Goal: Information Seeking & Learning: Check status

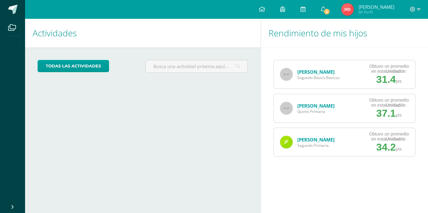
click at [283, 76] on img at bounding box center [286, 74] width 13 height 13
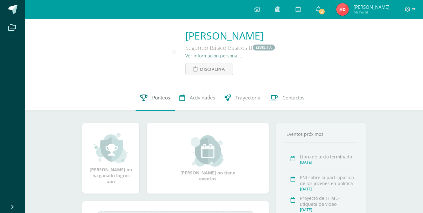
click at [145, 109] on link "Punteos" at bounding box center [155, 97] width 39 height 25
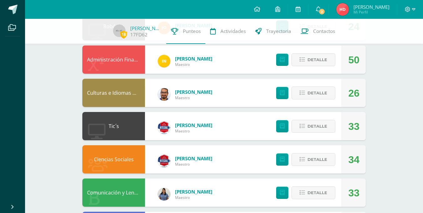
scroll to position [157, 0]
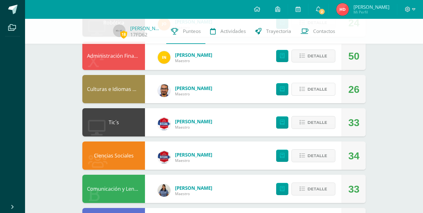
click at [310, 90] on span "Detalle" at bounding box center [318, 89] width 20 height 12
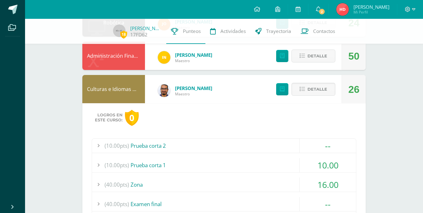
click at [184, 165] on div "(10.00pts) Prueba corta 1" at bounding box center [224, 165] width 264 height 14
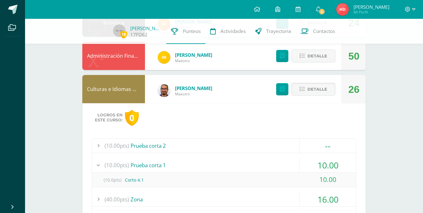
click at [184, 165] on div "(10.00pts) Prueba corta 1" at bounding box center [224, 165] width 264 height 14
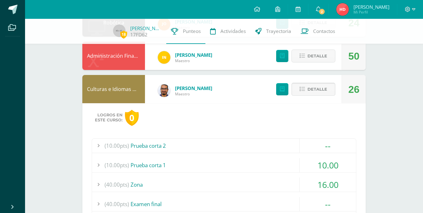
click at [318, 83] on span "Detalle" at bounding box center [318, 89] width 20 height 12
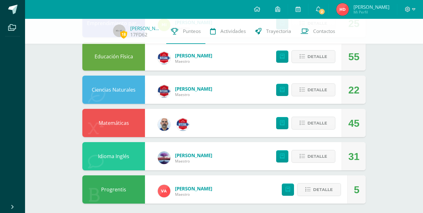
scroll to position [358, 0]
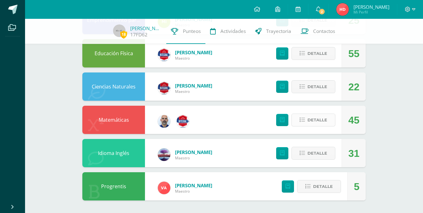
click at [326, 121] on span "Detalle" at bounding box center [318, 120] width 20 height 12
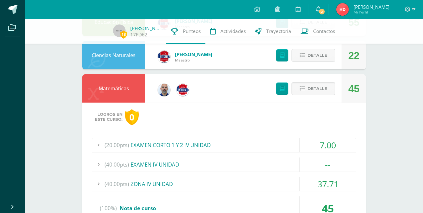
scroll to position [452, 0]
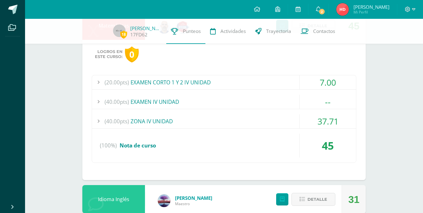
click at [220, 121] on div "(40.00pts) ZONA IV UNIDAD" at bounding box center [224, 121] width 264 height 14
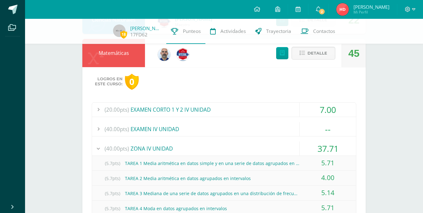
scroll to position [390, 0]
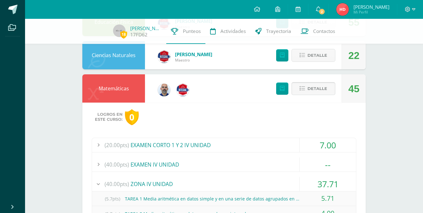
click at [300, 85] on button "Detalle" at bounding box center [314, 88] width 44 height 13
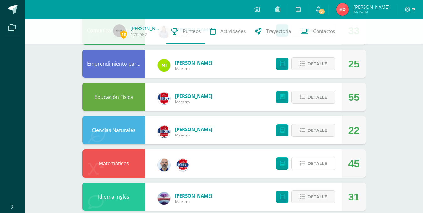
scroll to position [296, 0]
